Goal: Navigation & Orientation: Understand site structure

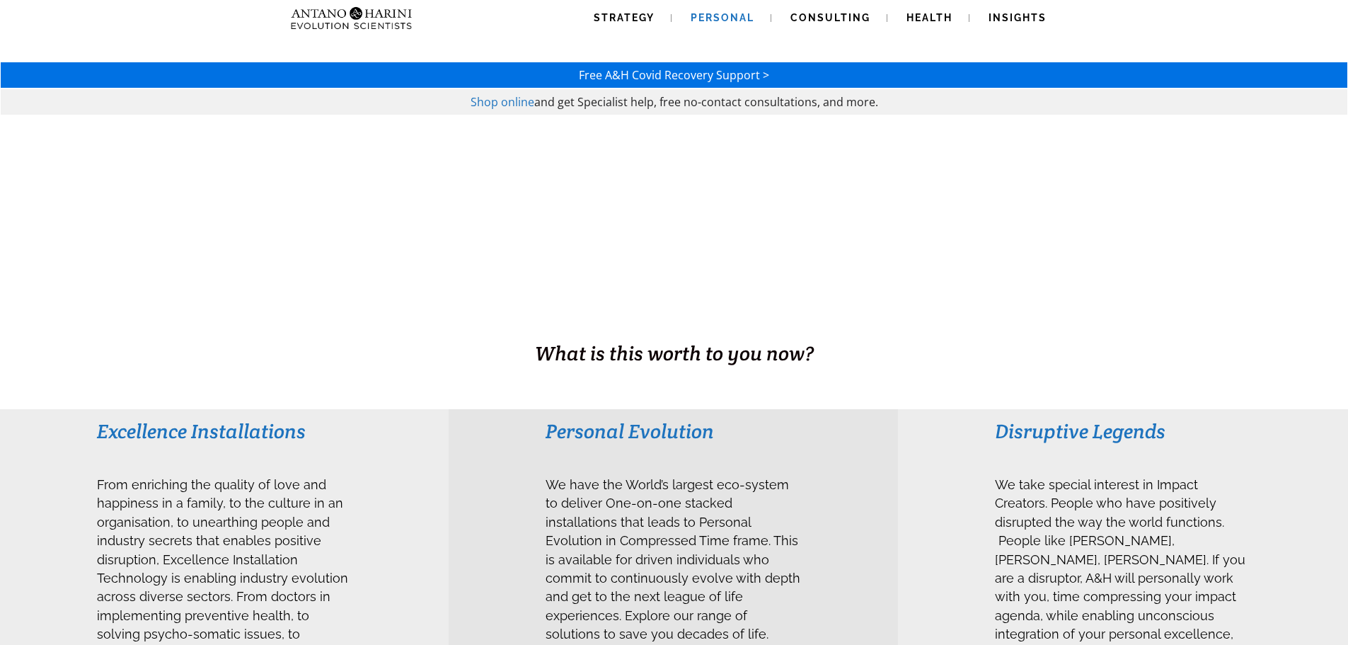
click at [718, 16] on span "Personal" at bounding box center [723, 17] width 64 height 11
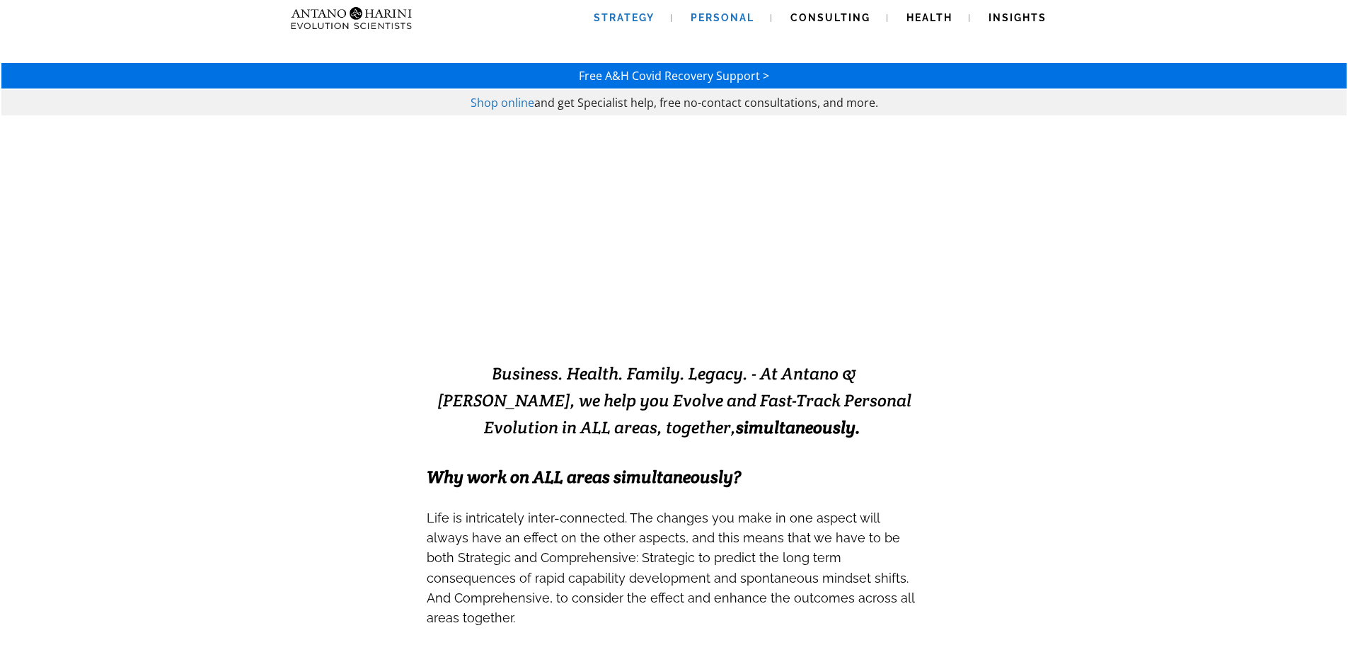
click at [645, 13] on span "Strategy" at bounding box center [624, 17] width 61 height 11
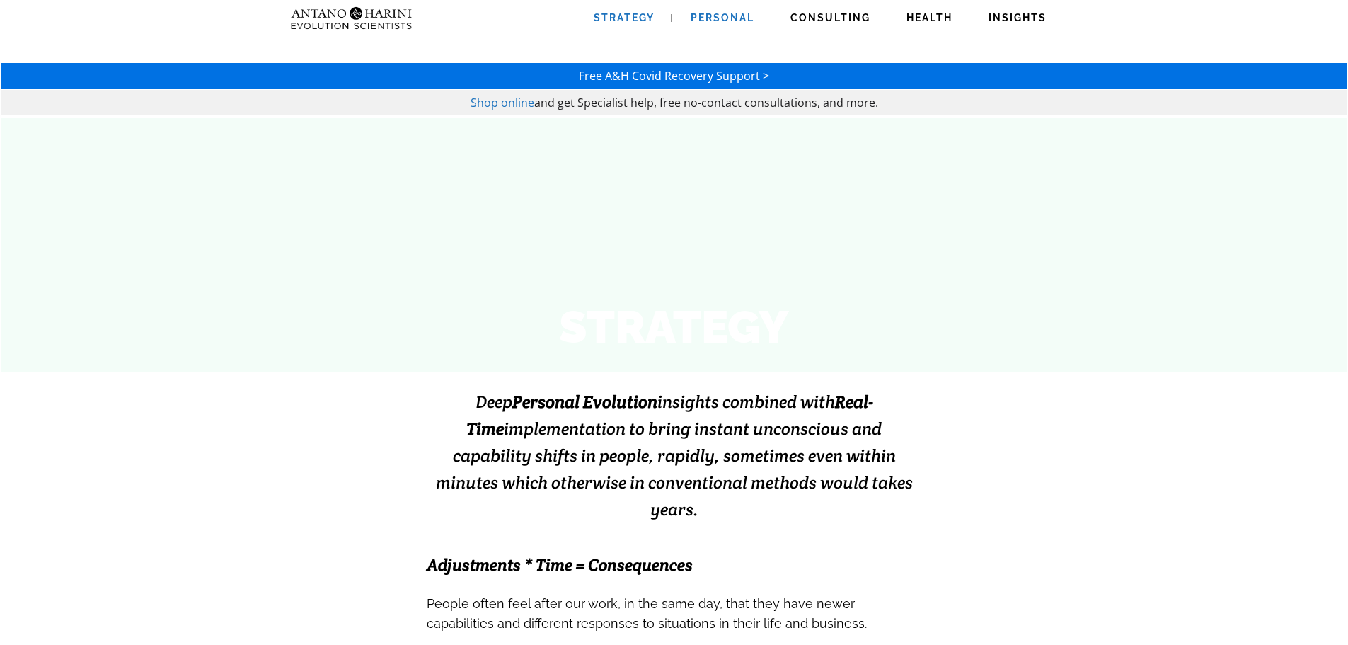
click at [718, 18] on span "Personal" at bounding box center [723, 17] width 64 height 11
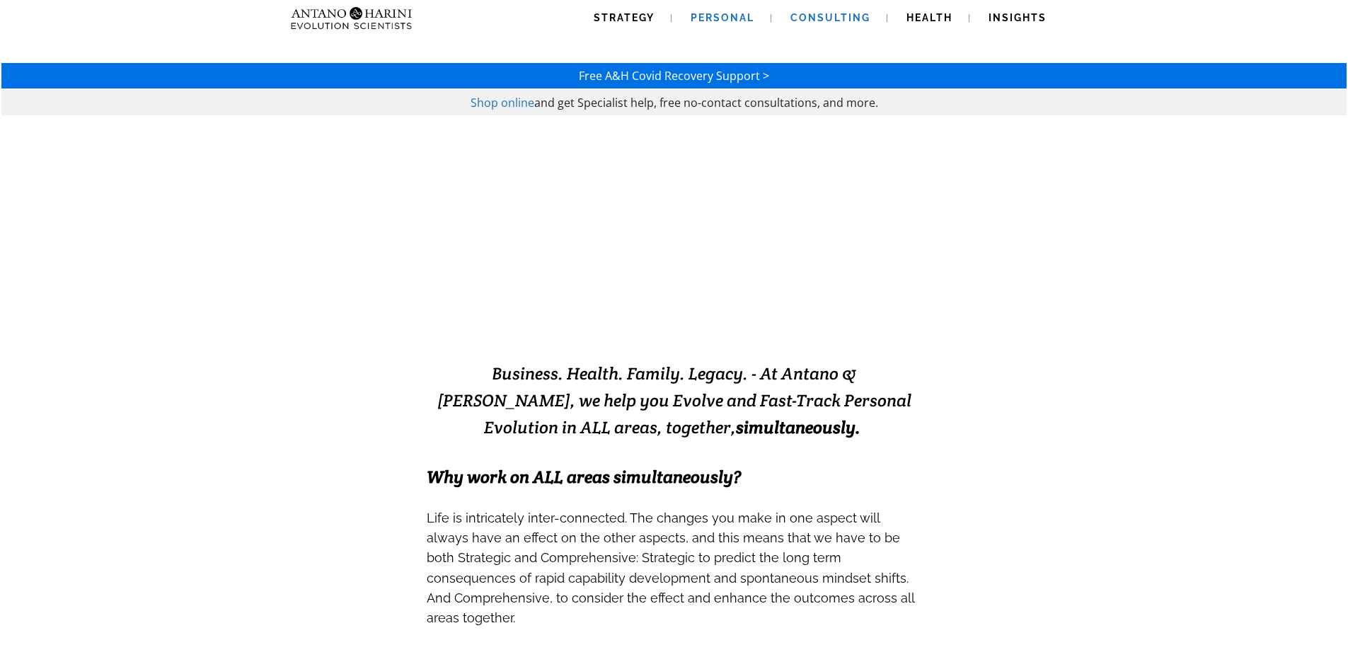
click at [803, 8] on link "Consulting" at bounding box center [831, 18] width 114 height 36
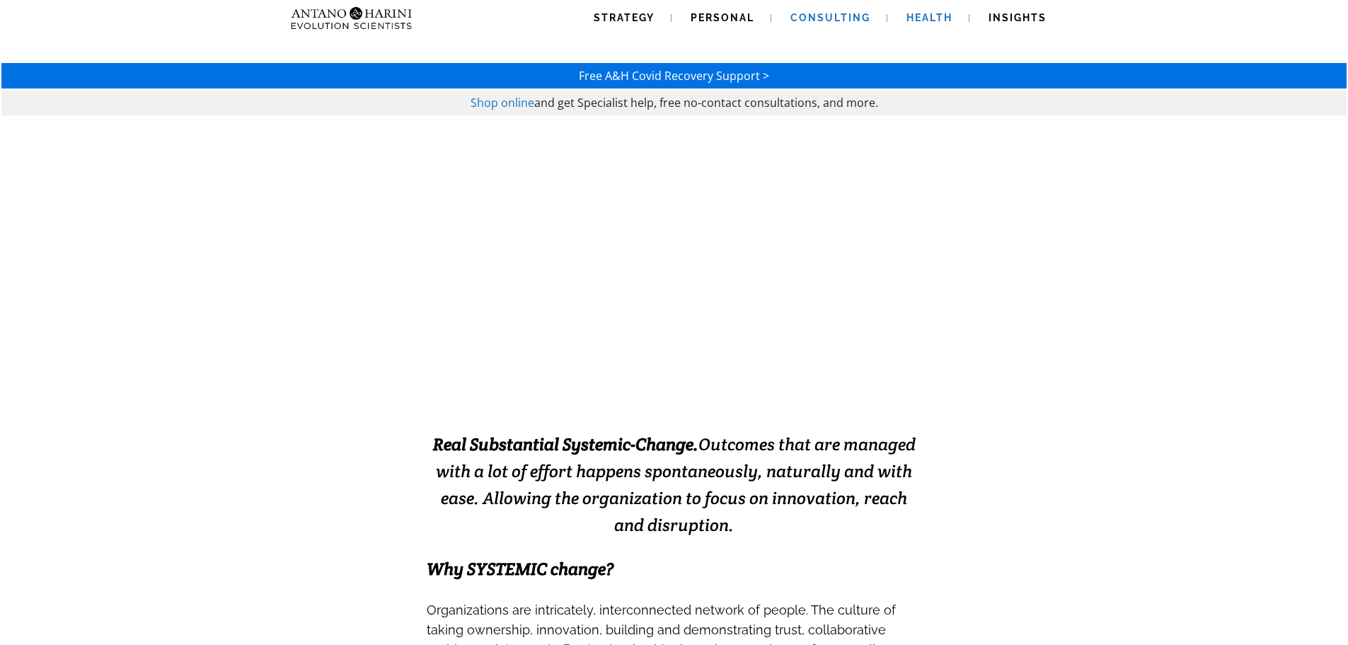
click at [918, 22] on span "Health" at bounding box center [930, 17] width 46 height 11
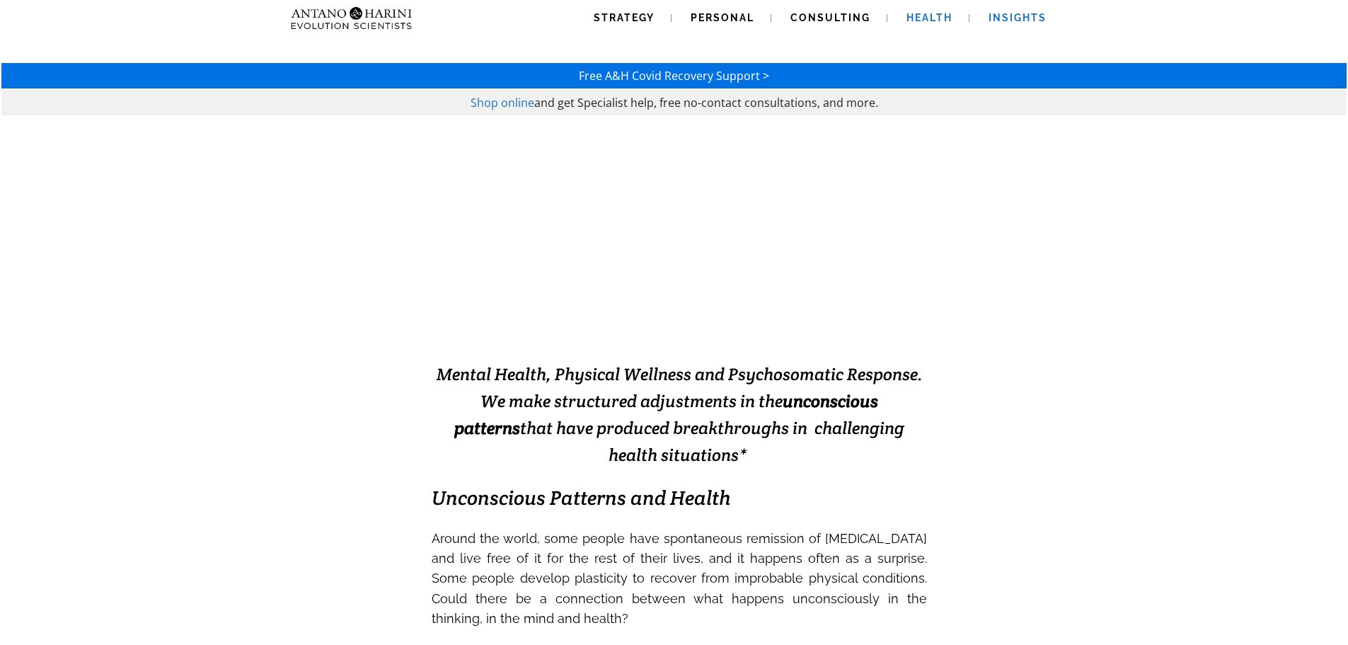
drag, startPoint x: 1021, startPoint y: 23, endPoint x: 992, endPoint y: 10, distance: 32.0
click at [1020, 23] on link "Insights" at bounding box center [1018, 18] width 92 height 36
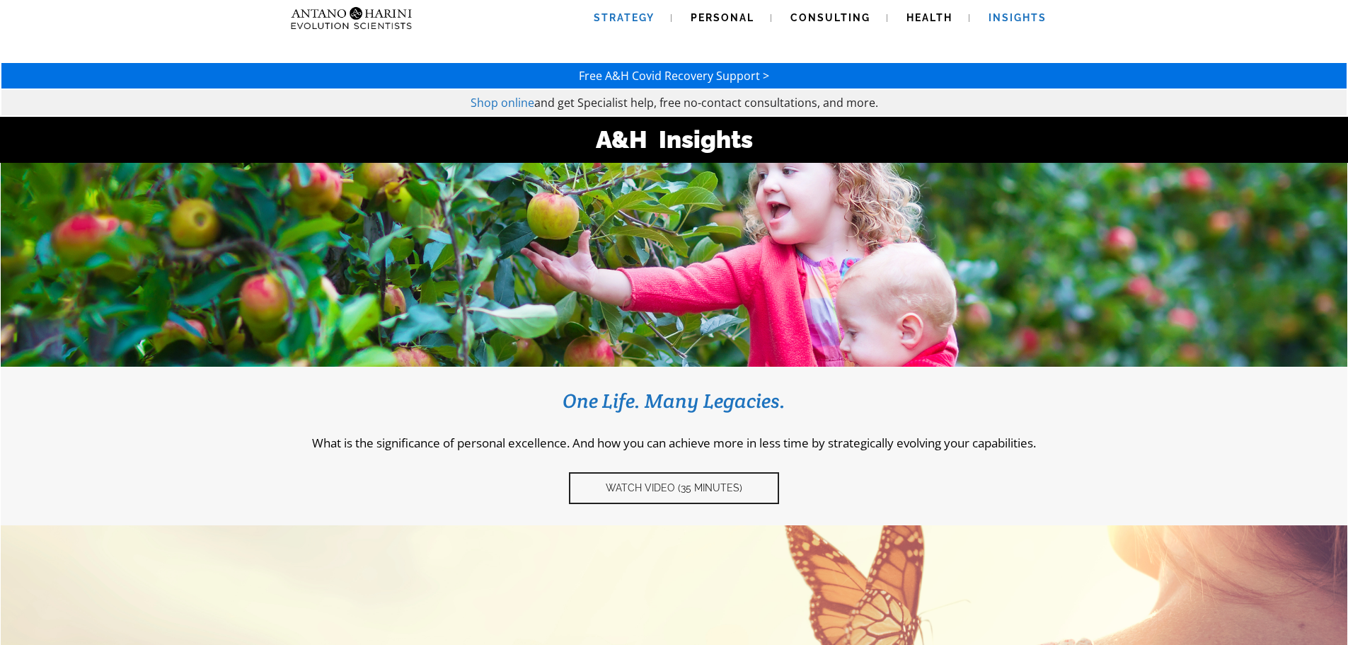
click at [612, 16] on span "Strategy" at bounding box center [624, 17] width 61 height 11
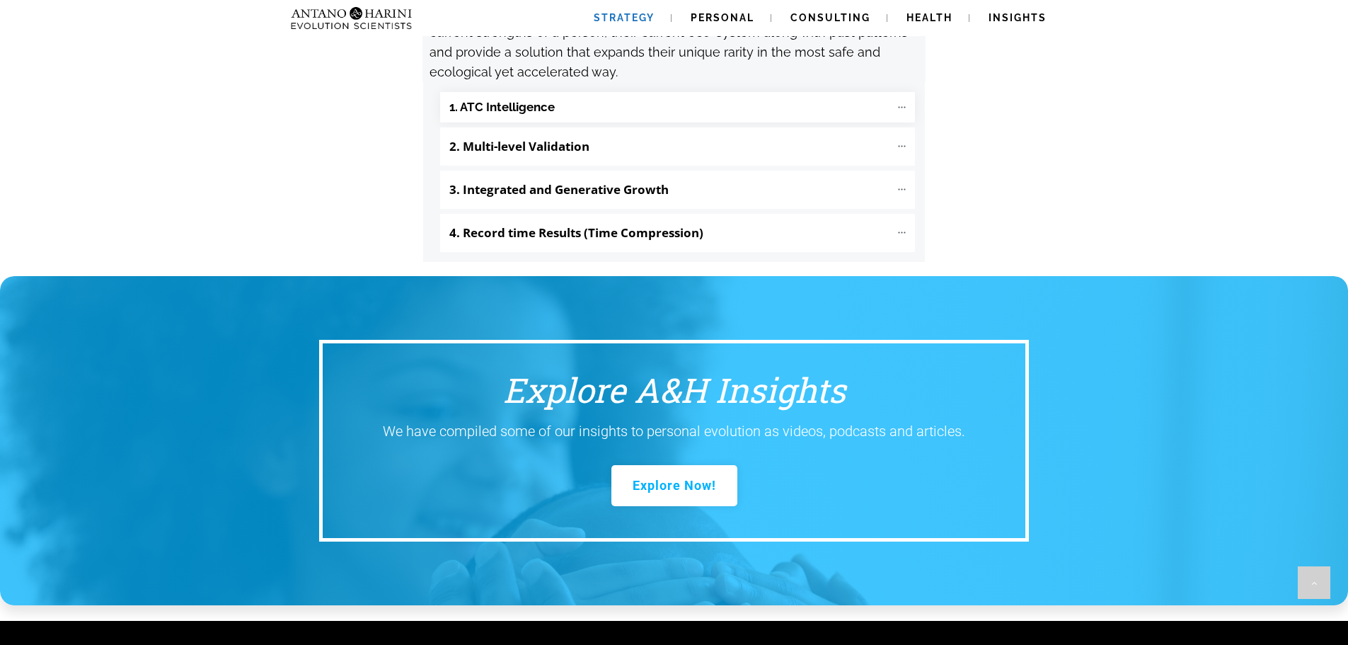
scroll to position [1644, 0]
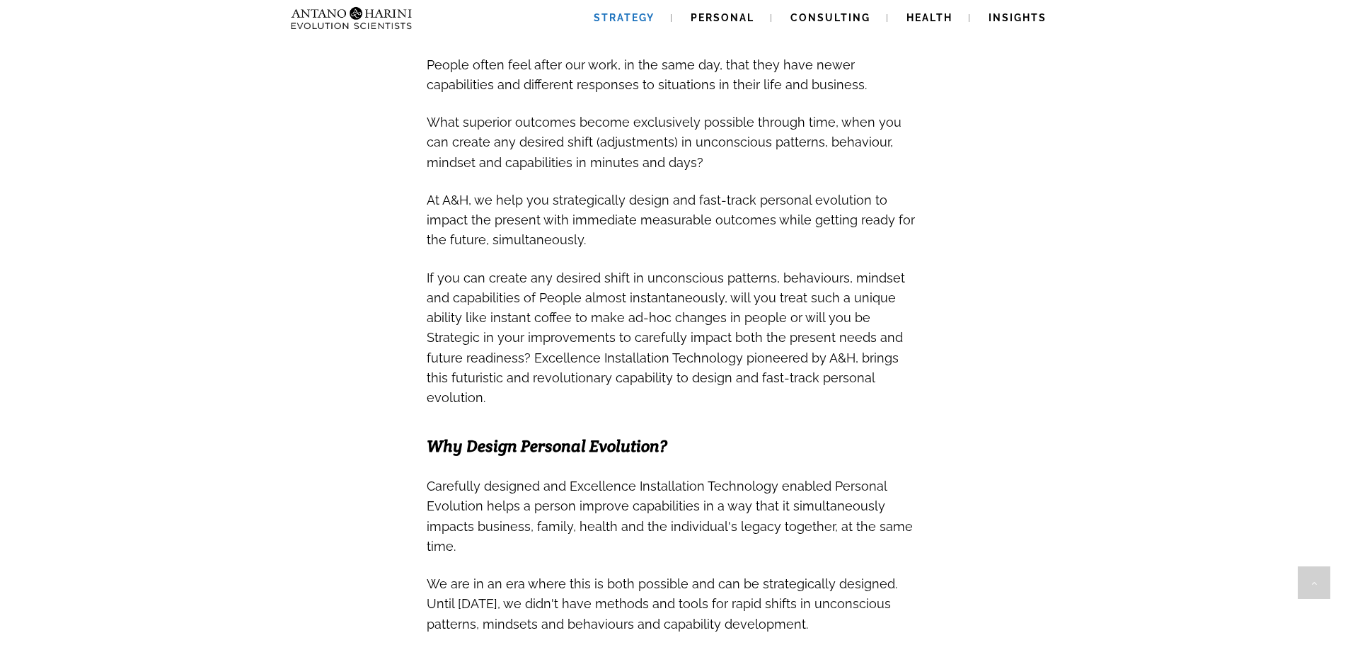
scroll to position [0, 0]
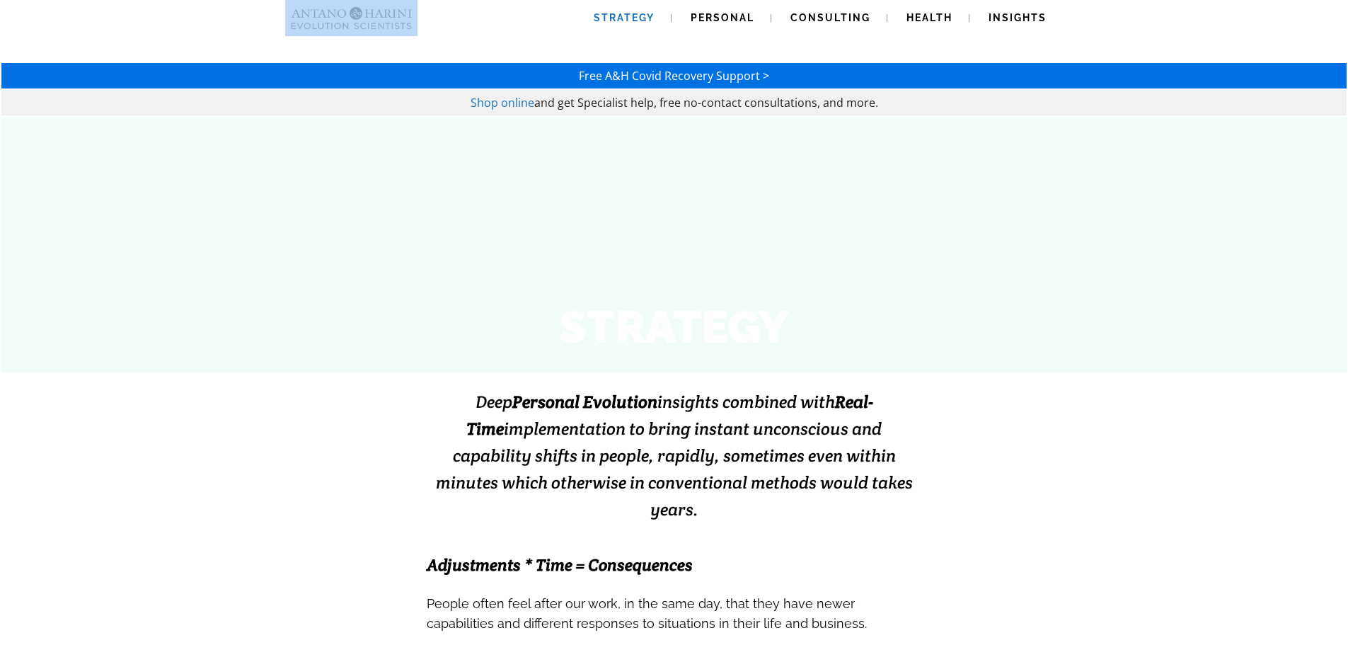
drag, startPoint x: 423, startPoint y: 28, endPoint x: 338, endPoint y: 17, distance: 85.6
click at [338, 17] on div "Strategy Personal Consulting Health Insights Strategy Personal Consulting Healt…" at bounding box center [674, 18] width 779 height 36
click at [307, 12] on img at bounding box center [323, 18] width 76 height 36
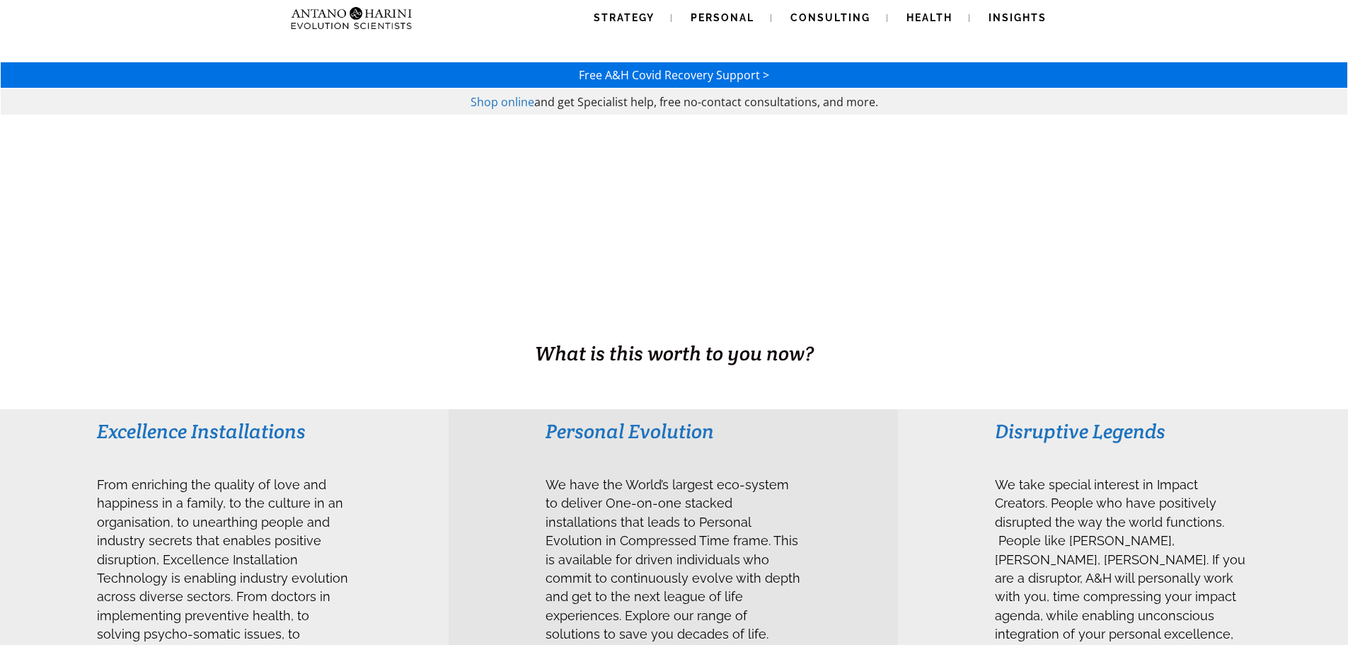
click at [435, 479] on div "Excellence Installations From enriching the quality of love and happiness in a …" at bounding box center [224, 581] width 449 height 345
